Goal: Task Accomplishment & Management: Contribute content

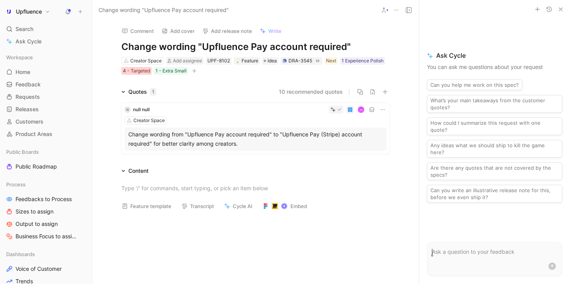
click at [129, 74] on div "4 - Targeted" at bounding box center [136, 71] width 27 height 8
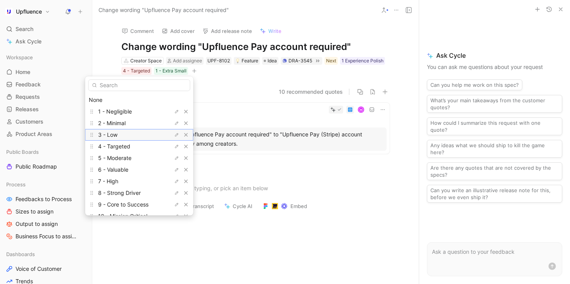
click at [138, 135] on div "3 - Low" at bounding box center [127, 134] width 58 height 9
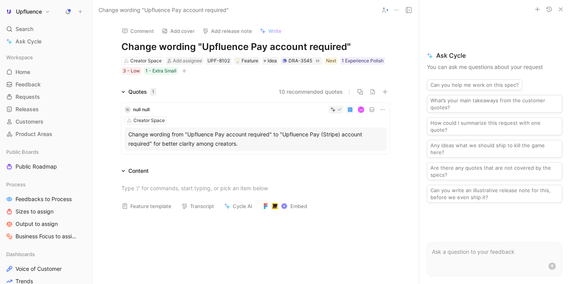
click at [262, 145] on div "Change wording from "Upfluence Pay account required" to "Upfluence Pay (Stripe)…" at bounding box center [255, 139] width 255 height 19
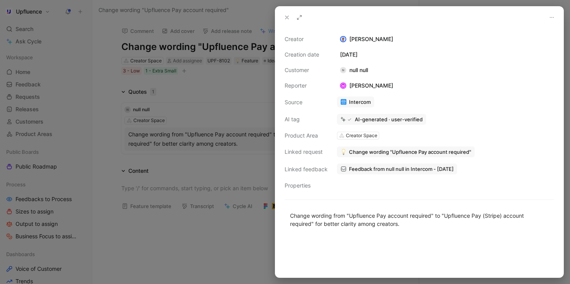
click at [412, 170] on span "Feedback from null null in Intercom - 8/13/2025" at bounding box center [401, 169] width 105 height 7
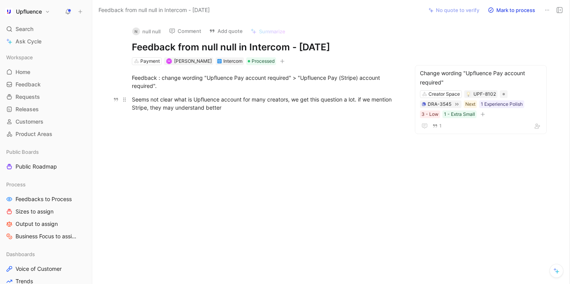
click at [275, 103] on div "Seems not clear what is Upfluence account for many creators, we get this questi…" at bounding box center [266, 103] width 269 height 16
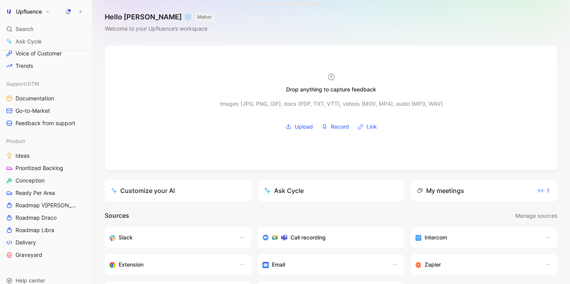
scroll to position [237, 0]
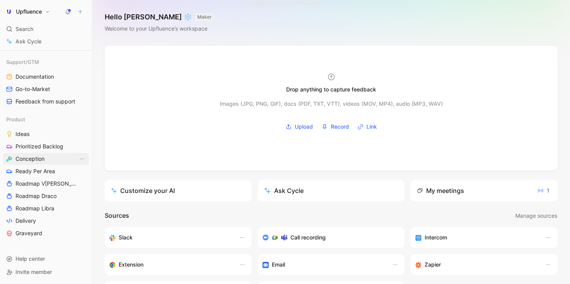
click at [50, 158] on link "Conception" at bounding box center [46, 159] width 86 height 12
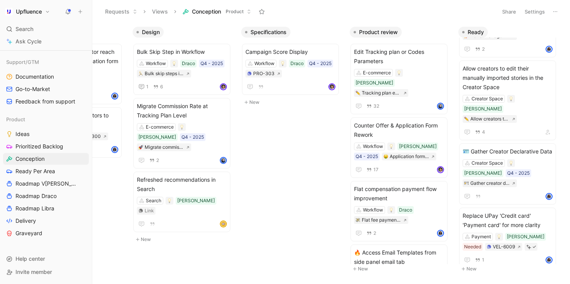
scroll to position [0, 111]
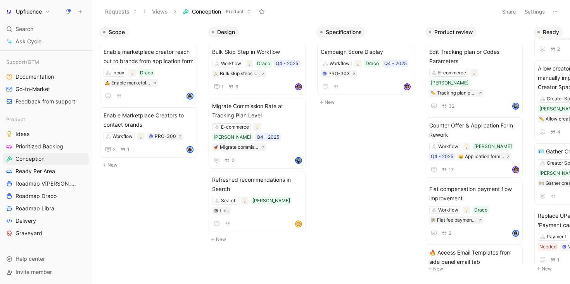
click at [327, 104] on button "New" at bounding box center [368, 102] width 102 height 9
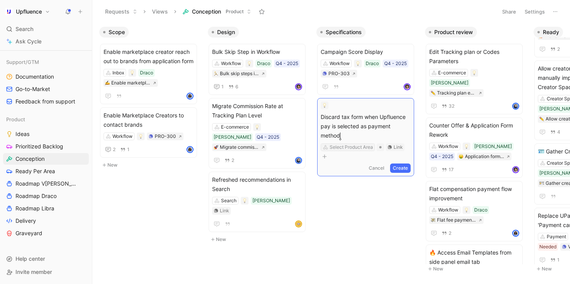
click at [354, 149] on div "Select Product Area" at bounding box center [351, 148] width 43 height 8
type input "wor"
click at [350, 176] on div "Wor kflow" at bounding box center [372, 176] width 97 height 9
click at [395, 158] on button "Create" at bounding box center [400, 158] width 21 height 9
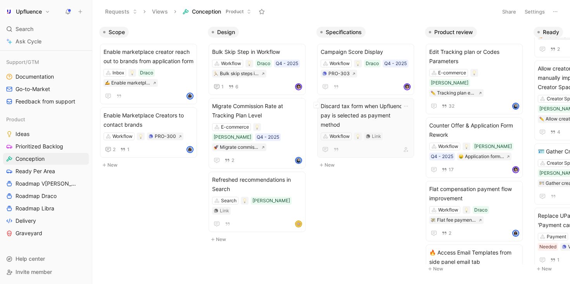
click at [366, 121] on span "Discard tax form when Upfluence pay is selected as payment method" at bounding box center [366, 116] width 90 height 28
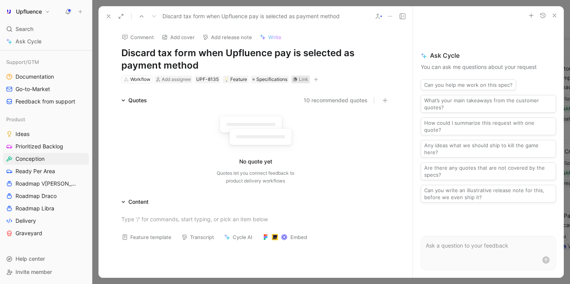
click at [299, 76] on div "Link" at bounding box center [303, 80] width 9 height 8
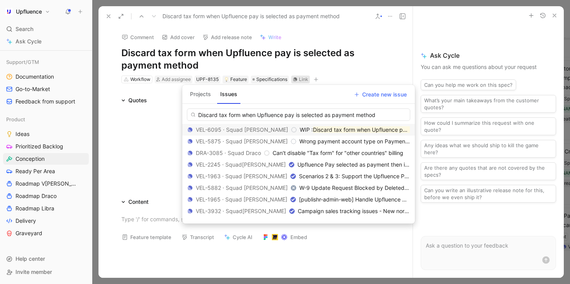
type input "Discard tax form when Upfluence pay is selected as payment method"
click at [321, 132] on mark "Discard tax form when Upfluence pay is selected as payment method" at bounding box center [401, 130] width 177 height 7
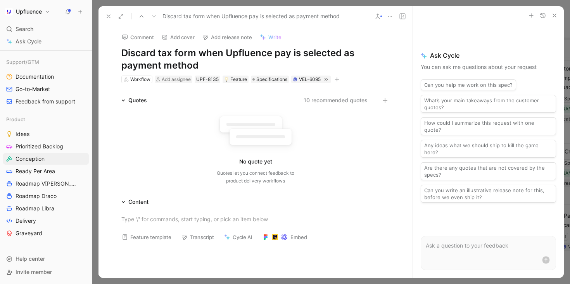
click at [338, 82] on button "button" at bounding box center [337, 80] width 8 height 8
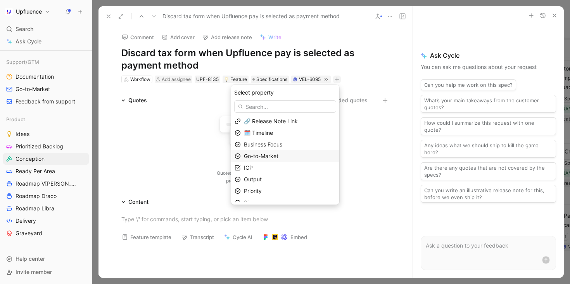
scroll to position [29, 0]
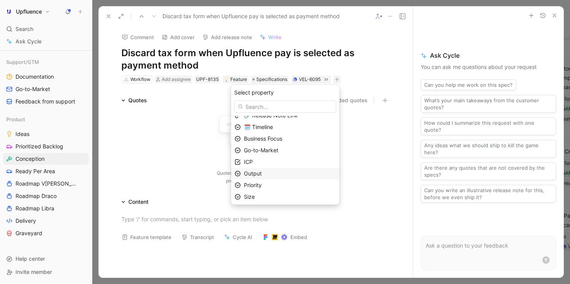
click at [283, 169] on div "Output" at bounding box center [290, 173] width 92 height 9
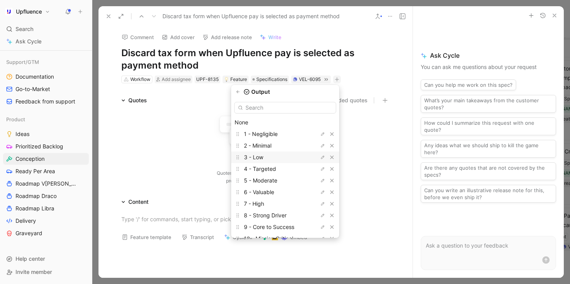
scroll to position [21, 0]
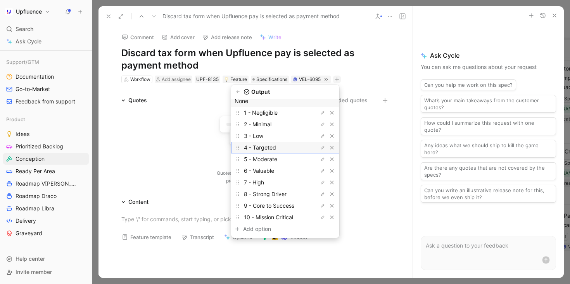
click at [276, 147] on span "4 - Targeted" at bounding box center [260, 147] width 32 height 7
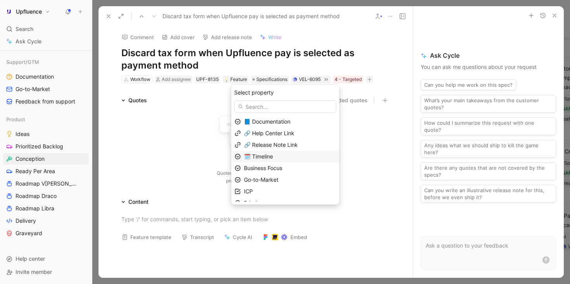
scroll to position [31, 0]
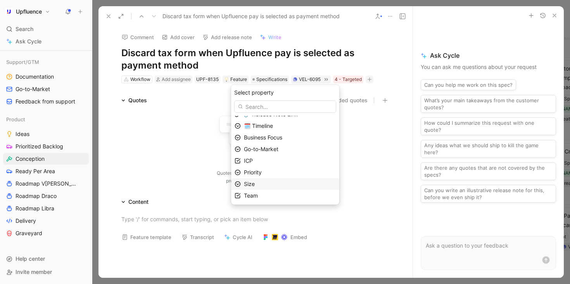
click at [265, 184] on div "Size" at bounding box center [290, 184] width 92 height 9
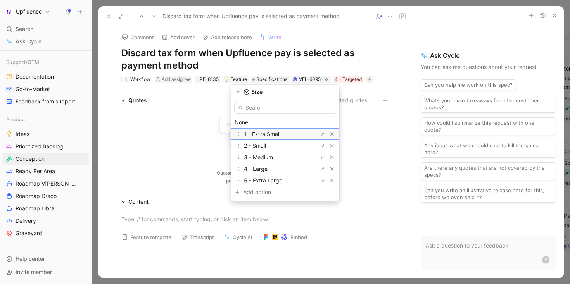
click at [281, 137] on span "1 - Extra Small" at bounding box center [262, 134] width 36 height 7
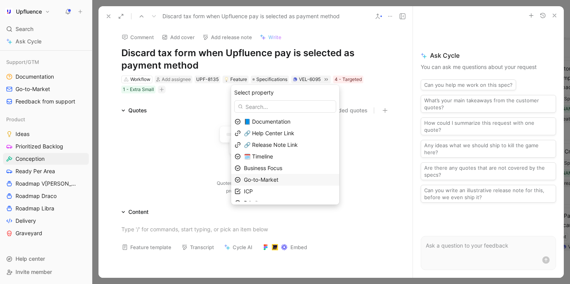
scroll to position [19, 0]
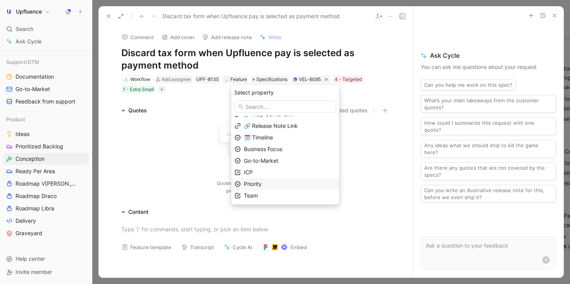
click at [262, 186] on span "Priority" at bounding box center [253, 184] width 18 height 7
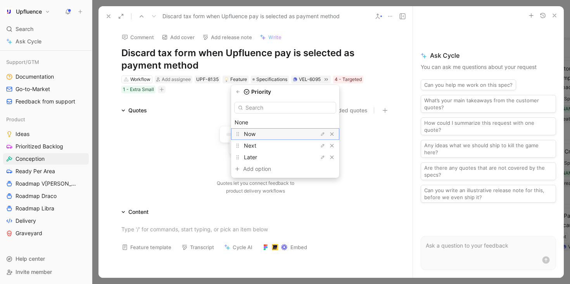
click at [279, 137] on div "Now" at bounding box center [273, 134] width 58 height 9
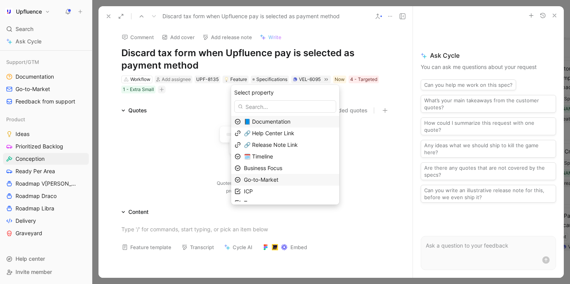
scroll to position [7, 0]
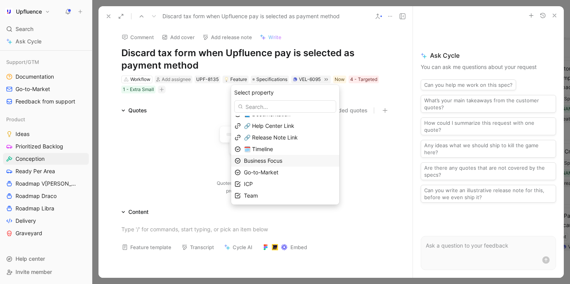
click at [282, 159] on span "Business Focus" at bounding box center [263, 161] width 38 height 7
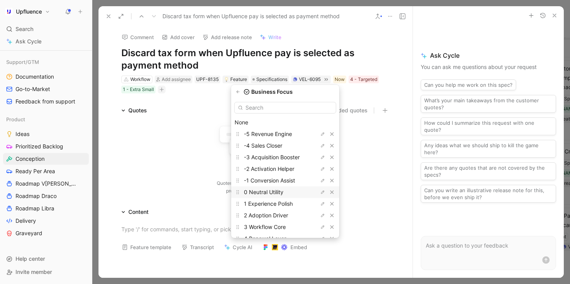
scroll to position [26, 0]
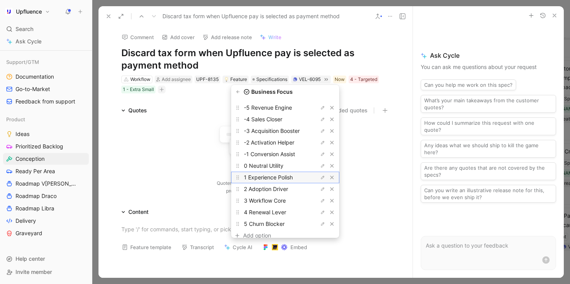
click at [279, 176] on span "1 Experience Polish" at bounding box center [268, 177] width 49 height 7
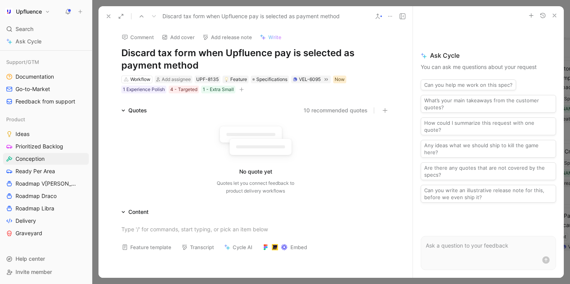
click at [339, 78] on div "Now" at bounding box center [340, 80] width 10 height 8
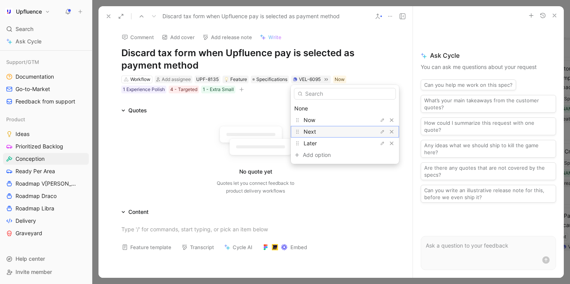
click at [322, 132] on div "Next" at bounding box center [333, 131] width 58 height 9
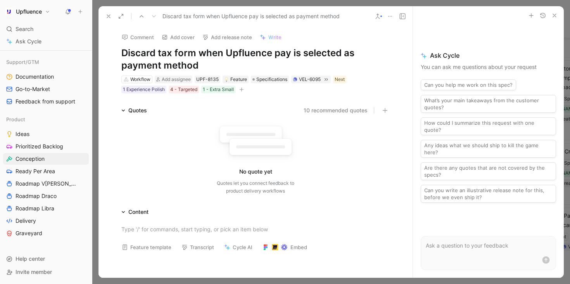
click at [108, 17] on use at bounding box center [108, 16] width 3 height 3
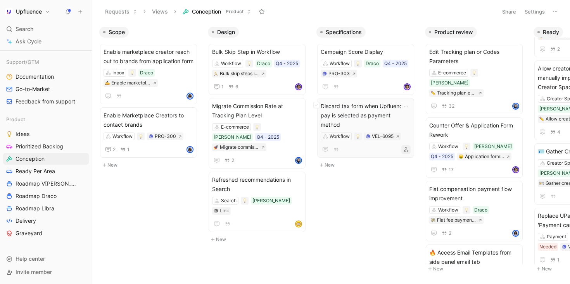
click at [406, 151] on icon "button" at bounding box center [406, 149] width 5 height 5
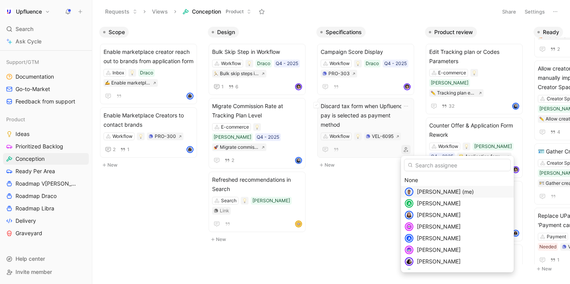
click at [431, 191] on span "Simon Boxus (me)" at bounding box center [445, 192] width 57 height 7
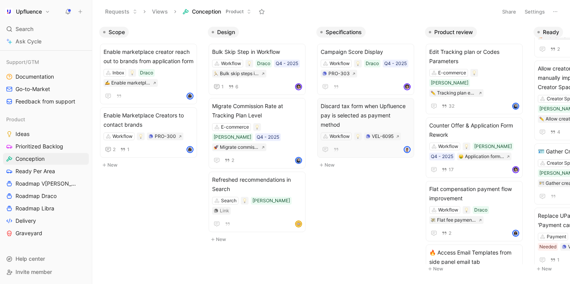
click at [333, 167] on button "New" at bounding box center [368, 165] width 102 height 9
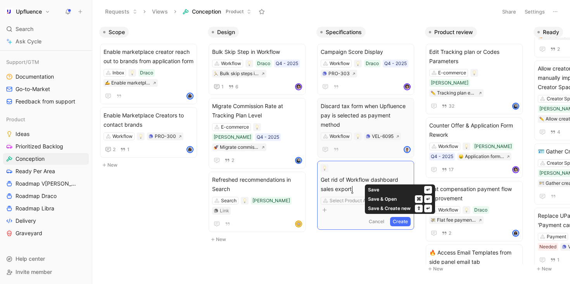
click at [399, 222] on button "Create" at bounding box center [400, 221] width 21 height 9
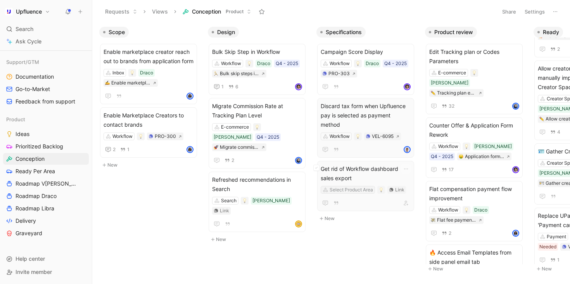
click at [354, 189] on div "Select Product Area" at bounding box center [351, 190] width 43 height 8
type input "wor"
click at [358, 177] on div "Wor kflow" at bounding box center [372, 175] width 97 height 9
click at [373, 190] on div "Link" at bounding box center [376, 190] width 9 height 8
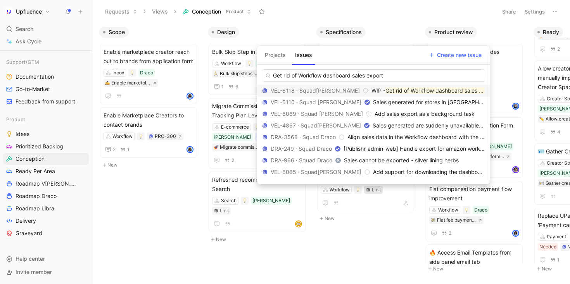
type input "Get rid of Workflow dashboard sales export"
click at [386, 88] on mark "Get rid of Workflow dashboard sales export" at bounding box center [441, 90] width 110 height 7
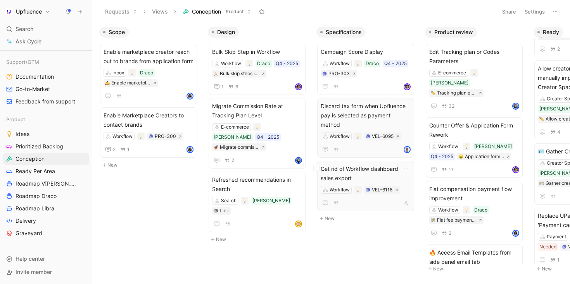
click at [359, 172] on span "Get rid of Workflow dashboard sales export" at bounding box center [366, 174] width 90 height 19
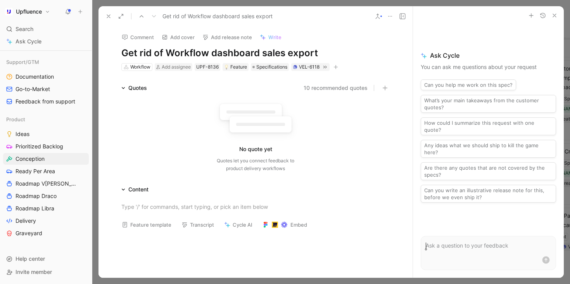
click at [334, 67] on icon "button" at bounding box center [336, 67] width 4 height 0
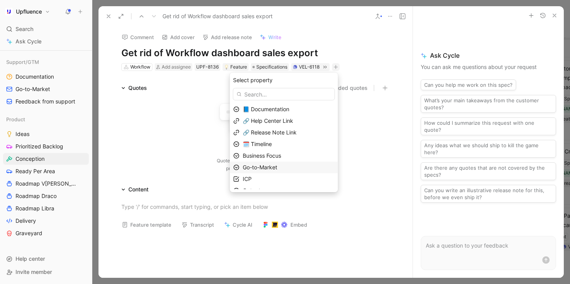
scroll to position [42, 0]
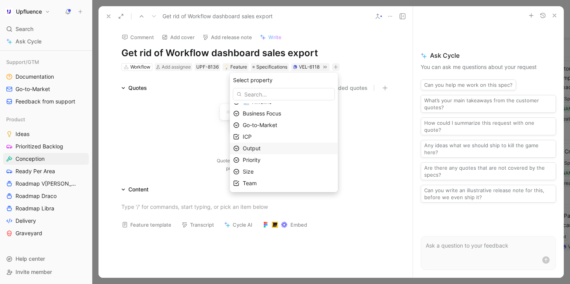
click at [275, 145] on div "Output" at bounding box center [289, 148] width 92 height 9
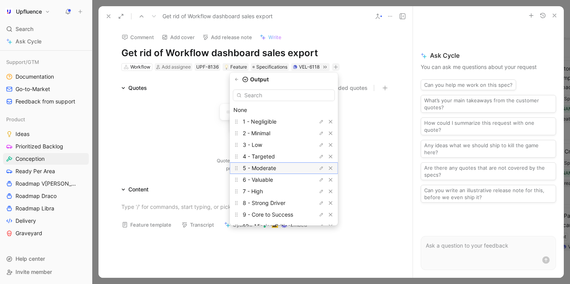
click at [273, 166] on span "5 - Moderate" at bounding box center [259, 168] width 33 height 7
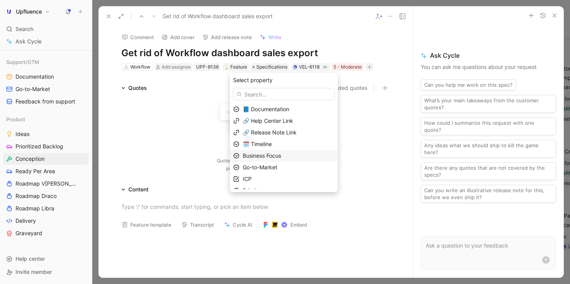
scroll to position [31, 0]
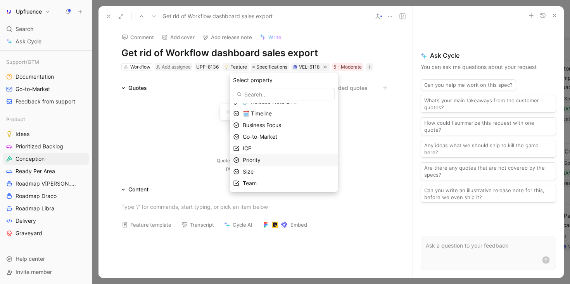
click at [270, 159] on div "Priority" at bounding box center [289, 160] width 92 height 9
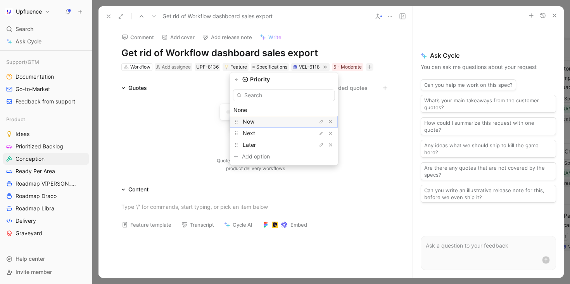
click at [288, 123] on div "Now" at bounding box center [272, 121] width 58 height 9
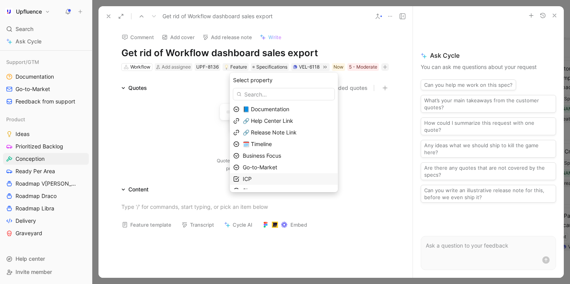
scroll to position [19, 0]
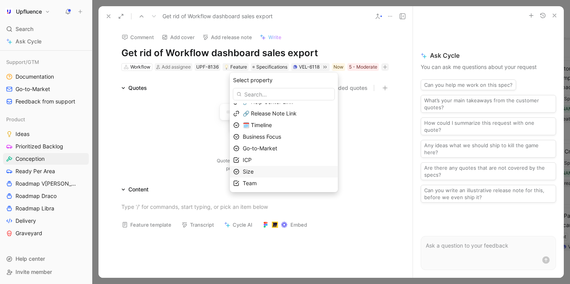
click at [273, 173] on div "Size" at bounding box center [289, 171] width 92 height 9
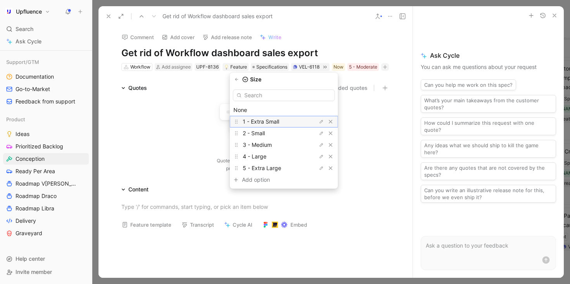
click at [276, 123] on span "1 - Extra Small" at bounding box center [261, 121] width 36 height 7
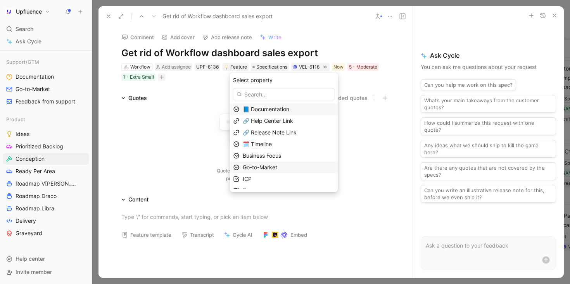
scroll to position [7, 0]
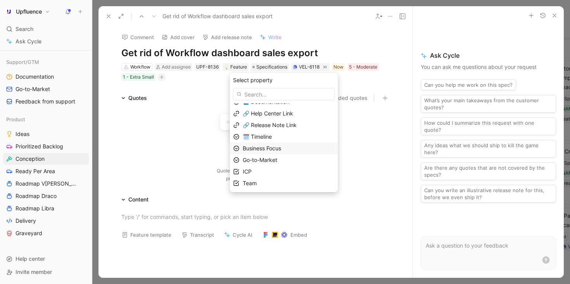
click at [279, 147] on span "Business Focus" at bounding box center [262, 148] width 38 height 7
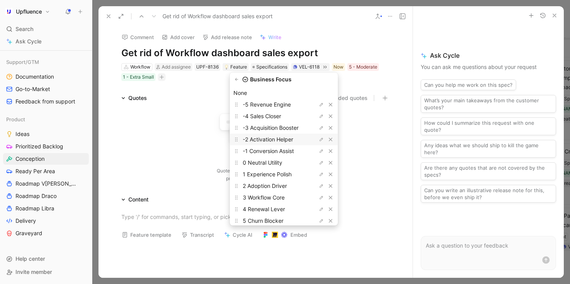
scroll to position [24, 0]
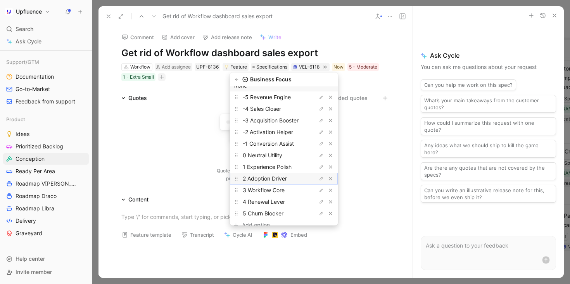
click at [283, 177] on span "2 Adoption Driver" at bounding box center [265, 178] width 44 height 7
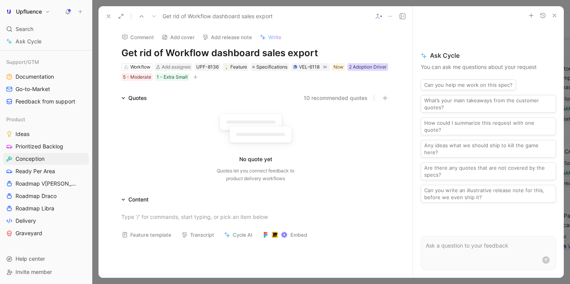
click at [360, 66] on div "2 Adoption Driver" at bounding box center [368, 67] width 38 height 8
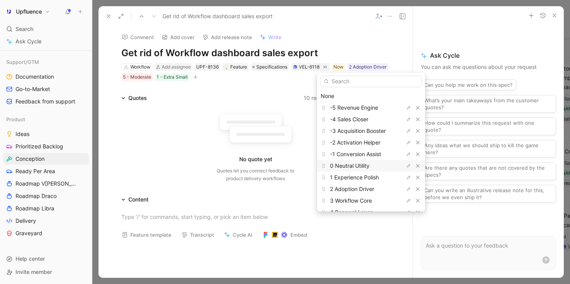
scroll to position [33, 0]
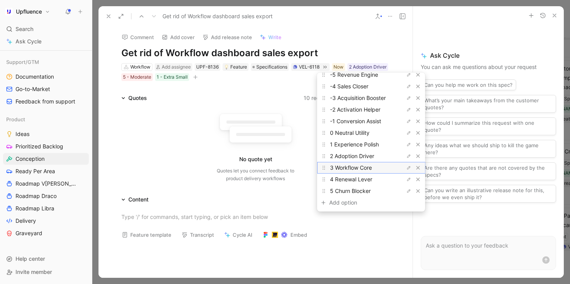
click at [354, 167] on span "3 Workflow Core" at bounding box center [351, 168] width 42 height 7
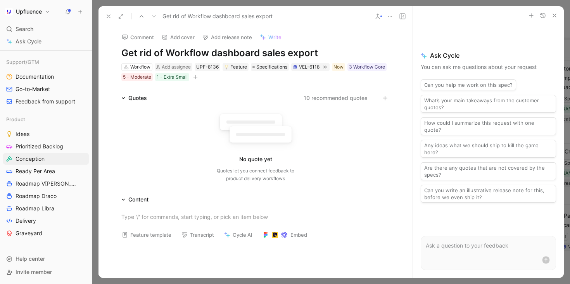
click at [196, 77] on icon "button" at bounding box center [196, 77] width 4 height 0
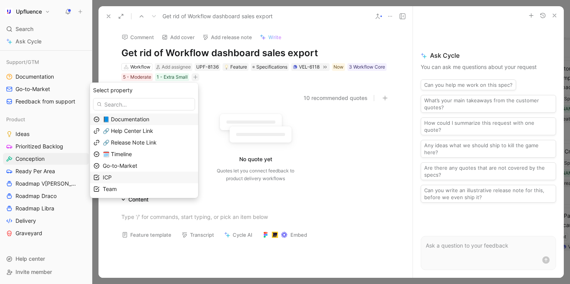
click at [135, 179] on div "ICP" at bounding box center [149, 177] width 92 height 9
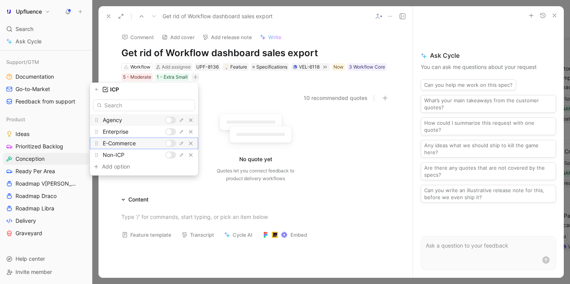
click at [169, 142] on div at bounding box center [168, 143] width 5 height 5
click at [98, 89] on icon "button" at bounding box center [97, 89] width 5 height 5
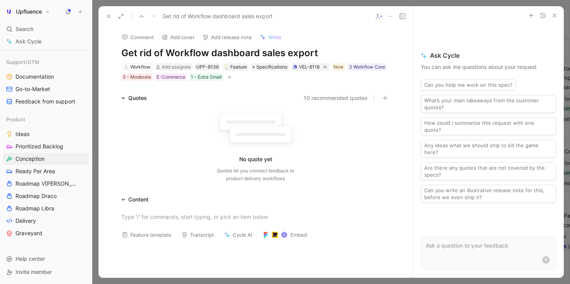
click at [378, 17] on icon at bounding box center [378, 16] width 6 height 6
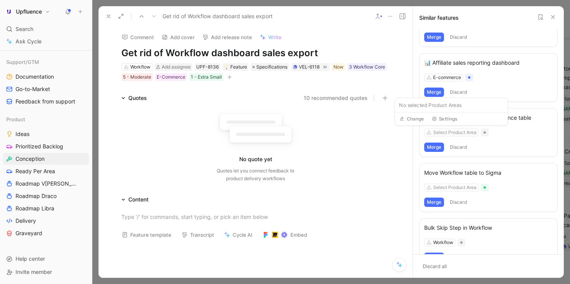
scroll to position [39, 0]
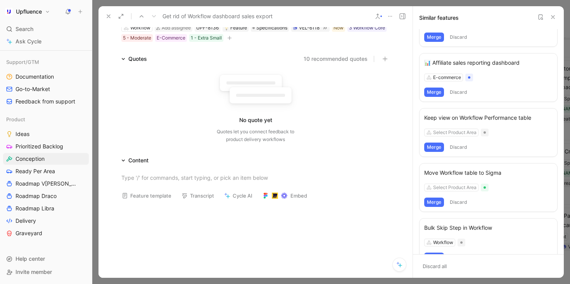
click at [107, 16] on icon at bounding box center [109, 16] width 6 height 6
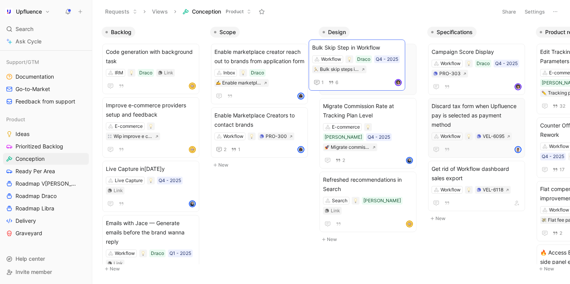
drag, startPoint x: 379, startPoint y: 49, endPoint x: 369, endPoint y: 45, distance: 10.8
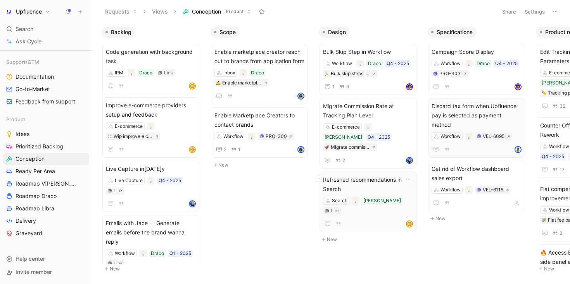
click at [380, 177] on span "Refreshed recommendations in Search" at bounding box center [368, 184] width 90 height 19
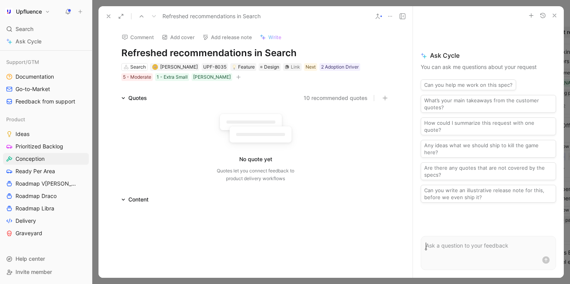
click at [379, 17] on icon at bounding box center [378, 16] width 6 height 6
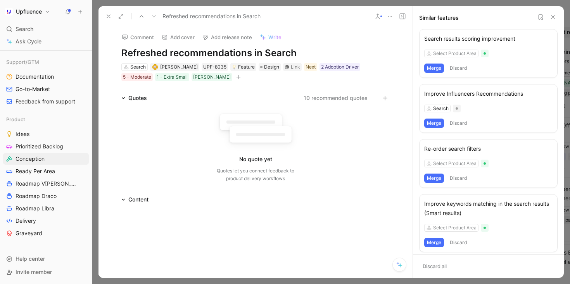
click at [470, 97] on div "Improve Influencers Recommendations" at bounding box center [489, 93] width 128 height 9
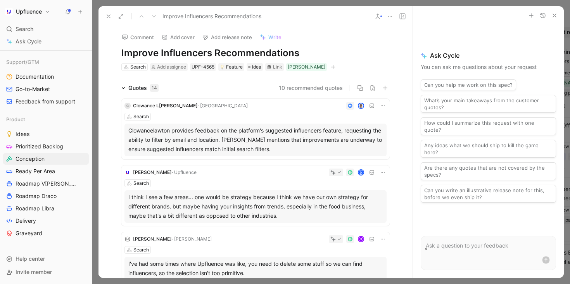
click at [294, 87] on button "10 recommended quotes" at bounding box center [311, 87] width 64 height 9
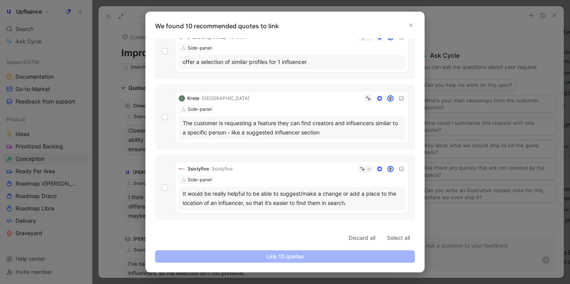
scroll to position [7, 0]
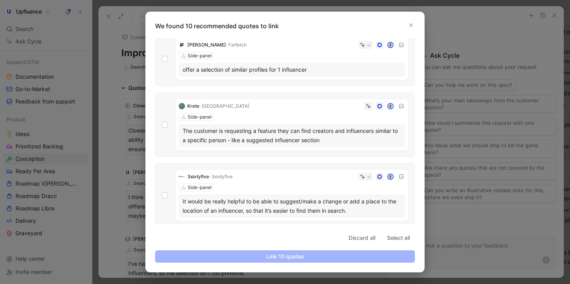
click at [469, 107] on div at bounding box center [285, 142] width 570 height 284
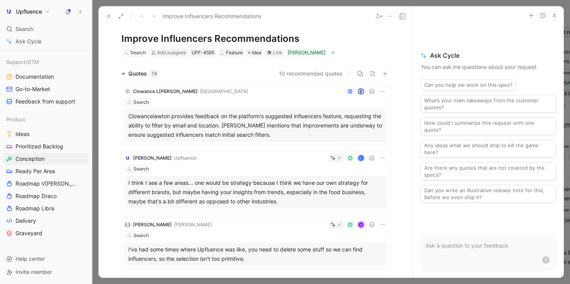
scroll to position [0, 0]
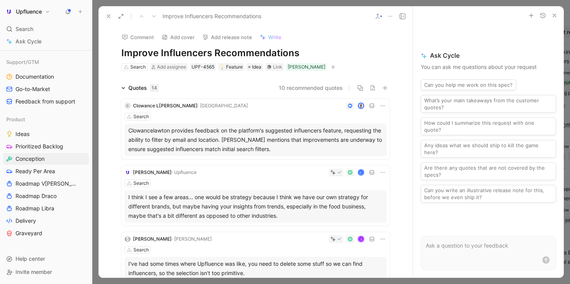
click at [380, 19] on use at bounding box center [378, 16] width 4 height 5
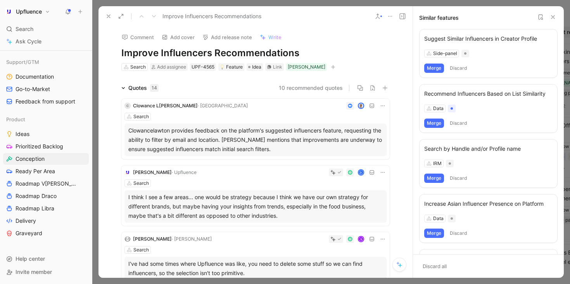
click at [498, 110] on div "Data" at bounding box center [489, 109] width 128 height 8
click at [483, 113] on div "Recommend Influencers Based on List Similarity Data Merge Discard" at bounding box center [488, 108] width 139 height 49
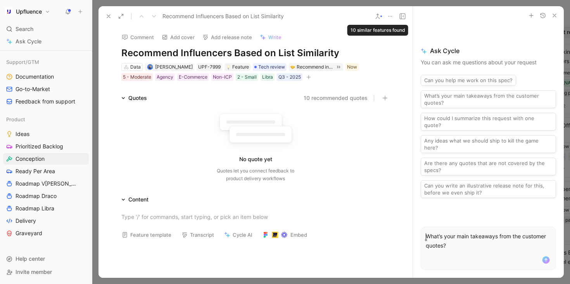
click at [380, 17] on icon at bounding box center [378, 16] width 6 height 6
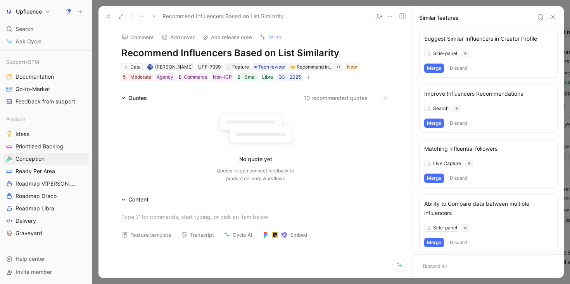
click at [434, 124] on button "Merge" at bounding box center [435, 123] width 20 height 9
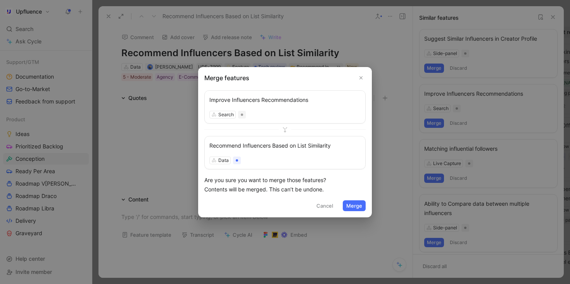
click at [353, 206] on button "Merge" at bounding box center [354, 206] width 23 height 11
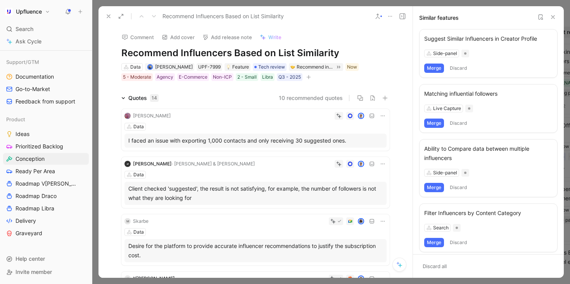
click at [317, 99] on button "10 recommended quotes" at bounding box center [311, 98] width 64 height 9
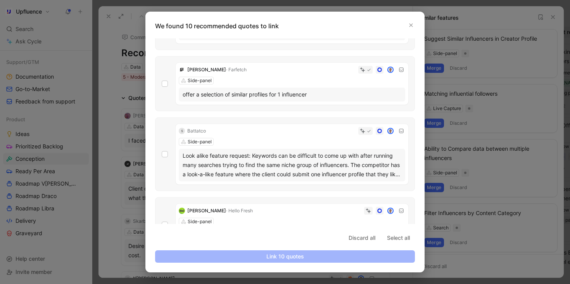
scroll to position [76, 0]
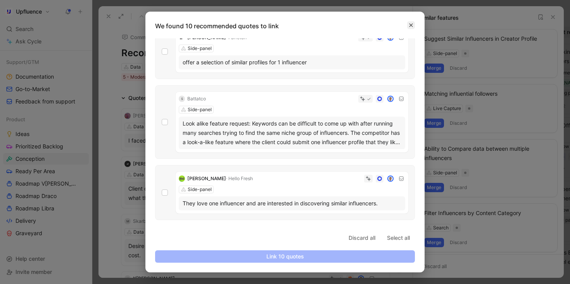
click at [410, 24] on icon "button" at bounding box center [411, 25] width 5 height 5
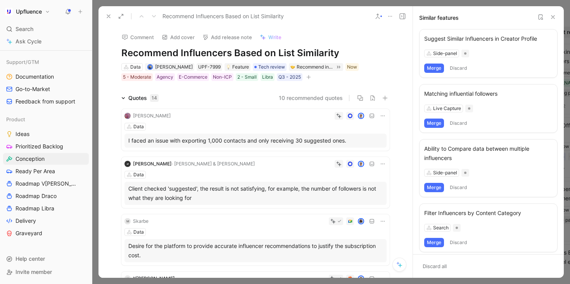
click at [108, 16] on use at bounding box center [108, 16] width 3 height 3
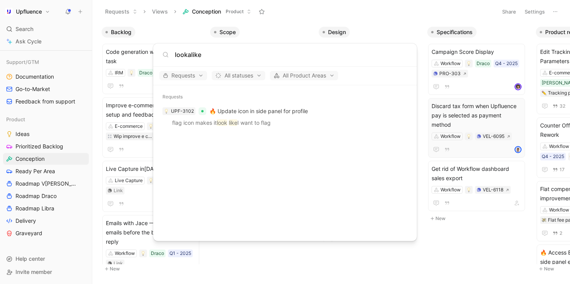
type input "lookalike"
click at [119, 50] on body "Upfluence Search ⌘ K Ask Cycle Workspace Home G then H Feedback G then F Reques…" at bounding box center [285, 142] width 570 height 284
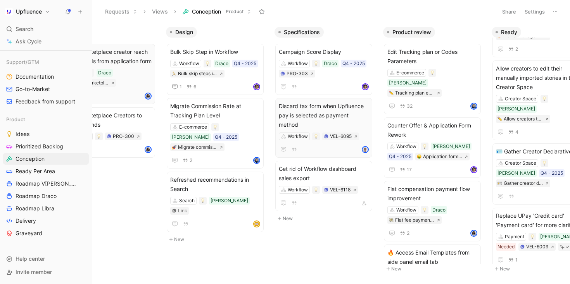
scroll to position [0, 186]
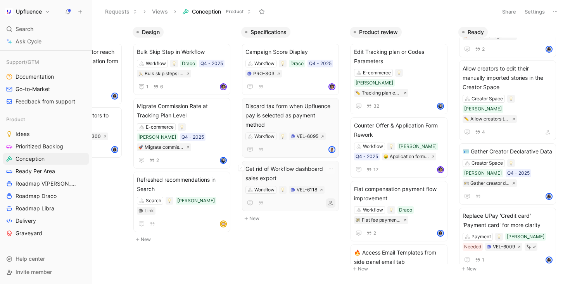
click at [329, 204] on icon "button" at bounding box center [331, 203] width 5 height 5
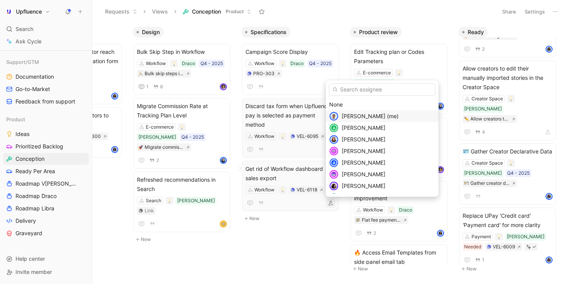
click at [368, 114] on span "Simon Boxus (me)" at bounding box center [370, 116] width 57 height 7
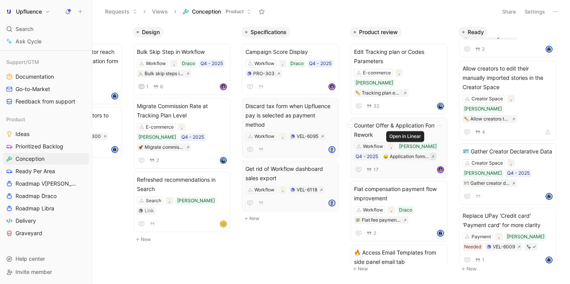
click at [432, 155] on icon at bounding box center [433, 156] width 3 height 3
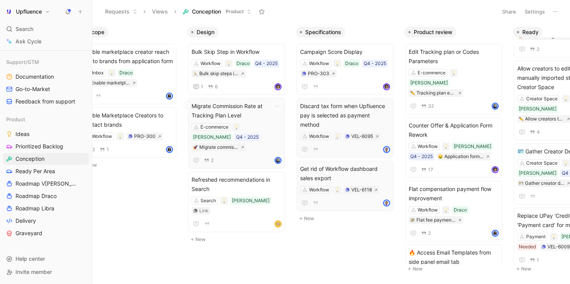
scroll to position [0, 0]
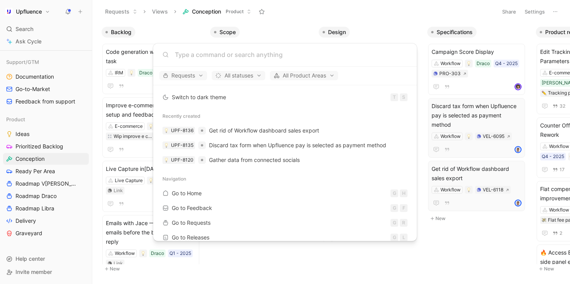
click at [251, 258] on body "Upfluence Search ⌘ K Ask Cycle Workspace Home G then H Feedback G then F Reques…" at bounding box center [285, 142] width 570 height 284
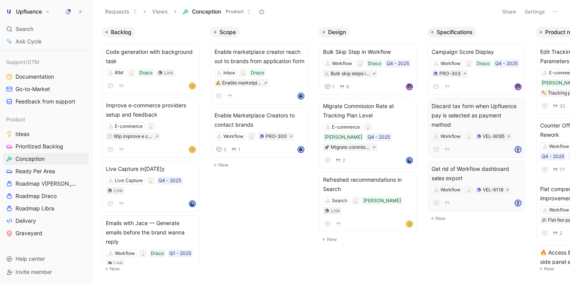
scroll to position [0, 1]
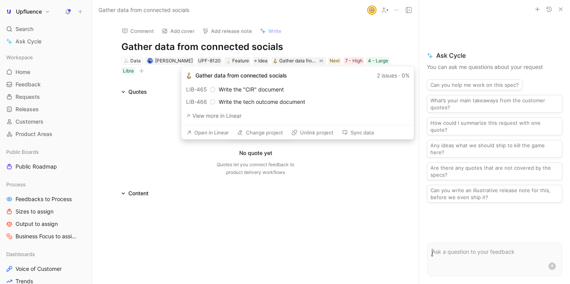
click at [210, 132] on button "Open in Linear" at bounding box center [207, 132] width 49 height 11
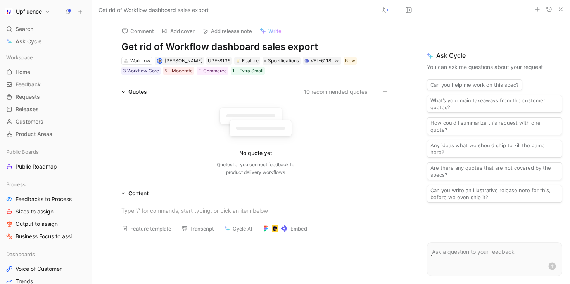
scroll to position [31, 0]
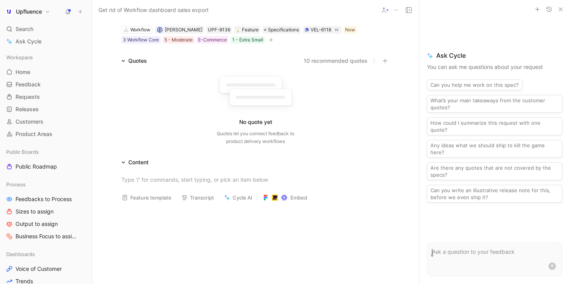
click at [285, 111] on icon at bounding box center [256, 93] width 86 height 43
